Goal: Information Seeking & Learning: Learn about a topic

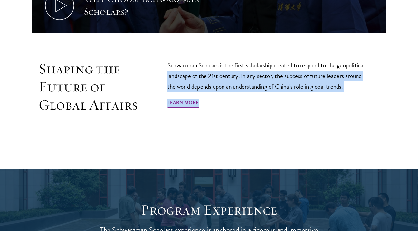
scroll to position [370, 0]
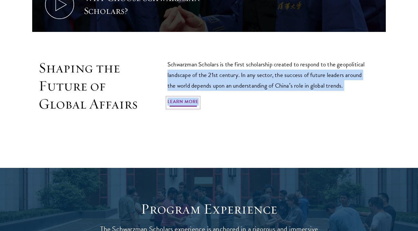
click at [176, 98] on link "Learn More" at bounding box center [182, 103] width 31 height 10
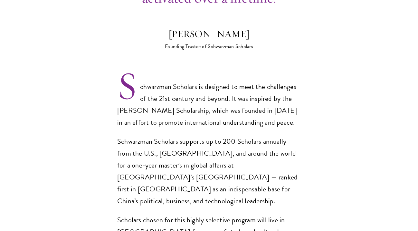
scroll to position [412, 0]
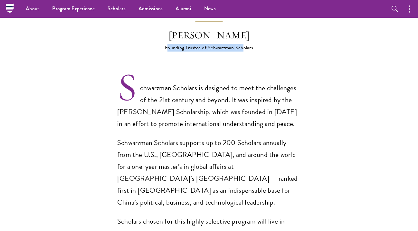
drag, startPoint x: 167, startPoint y: 35, endPoint x: 268, endPoint y: 35, distance: 100.5
click at [263, 44] on div "Founding Trustee of Schwarzman Scholars" at bounding box center [209, 48] width 113 height 8
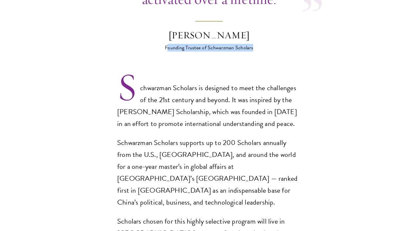
scroll to position [471, 0]
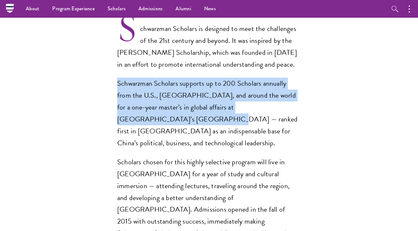
drag, startPoint x: 129, startPoint y: 70, endPoint x: 288, endPoint y: 100, distance: 162.6
click at [287, 97] on section "Opportunity in [GEOGRAPHIC_DATA] Gain firsthand experience in [GEOGRAPHIC_DATA]…" at bounding box center [209, 167] width 418 height 816
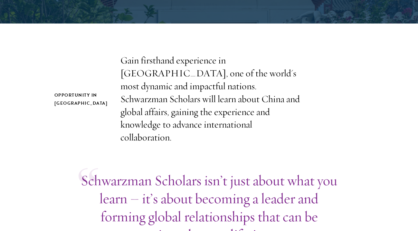
scroll to position [180, 0]
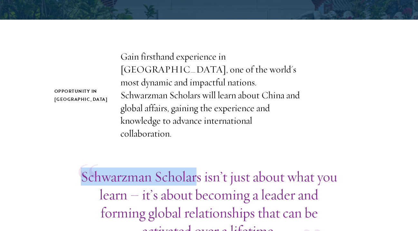
drag, startPoint x: 74, startPoint y: 163, endPoint x: 195, endPoint y: 163, distance: 121.4
copy p "Schwarzman Scholar"
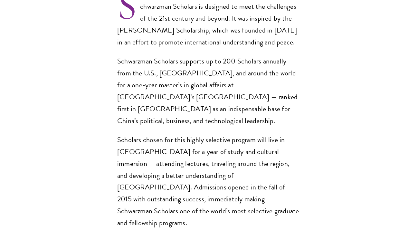
scroll to position [498, 0]
